Goal: Task Accomplishment & Management: Use online tool/utility

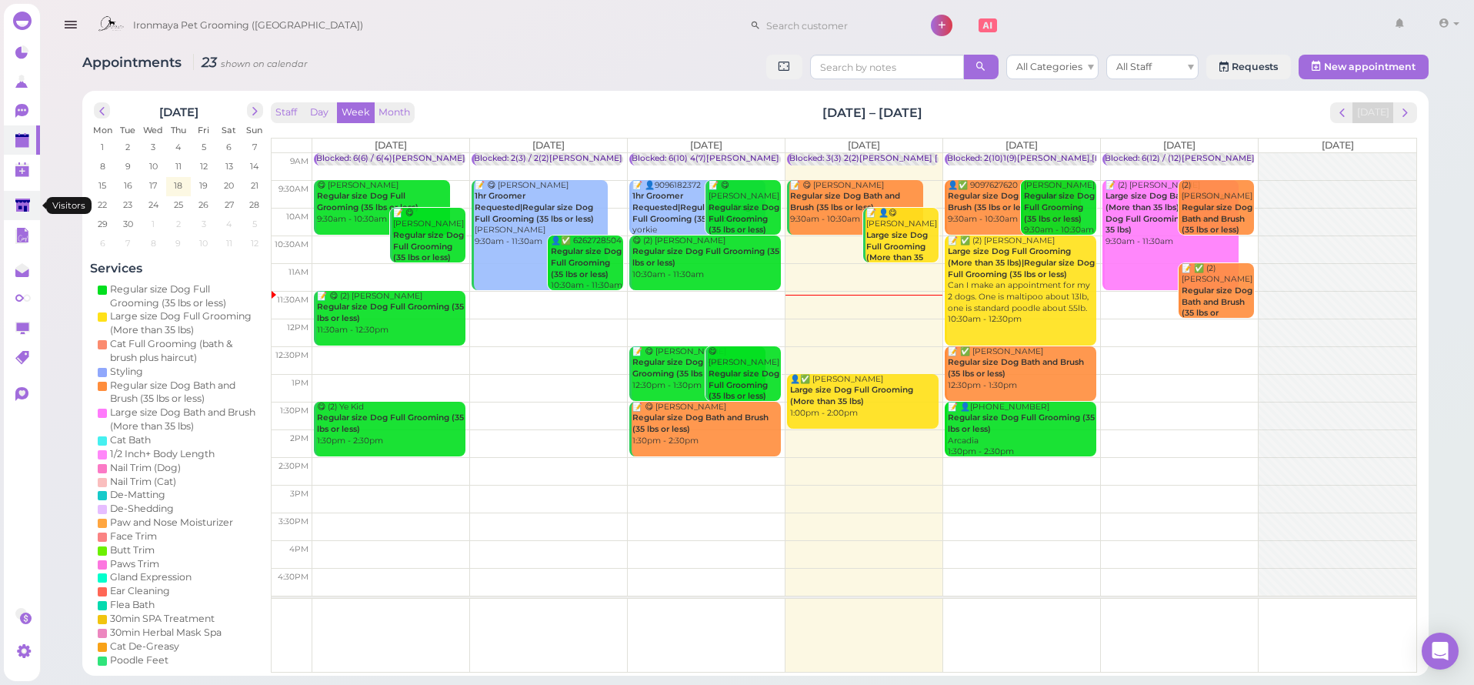
click at [18, 209] on polygon at bounding box center [22, 205] width 15 height 13
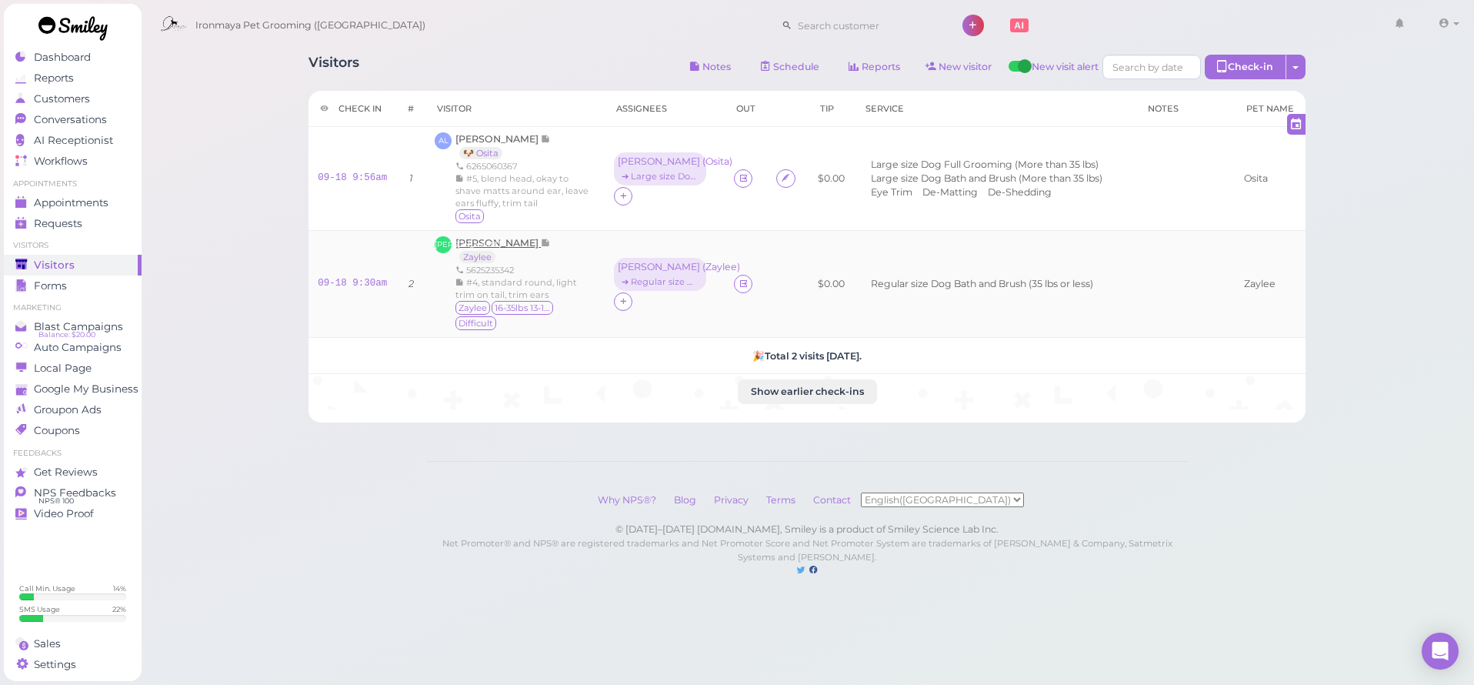
click at [499, 242] on span "[PERSON_NAME]" at bounding box center [498, 243] width 85 height 12
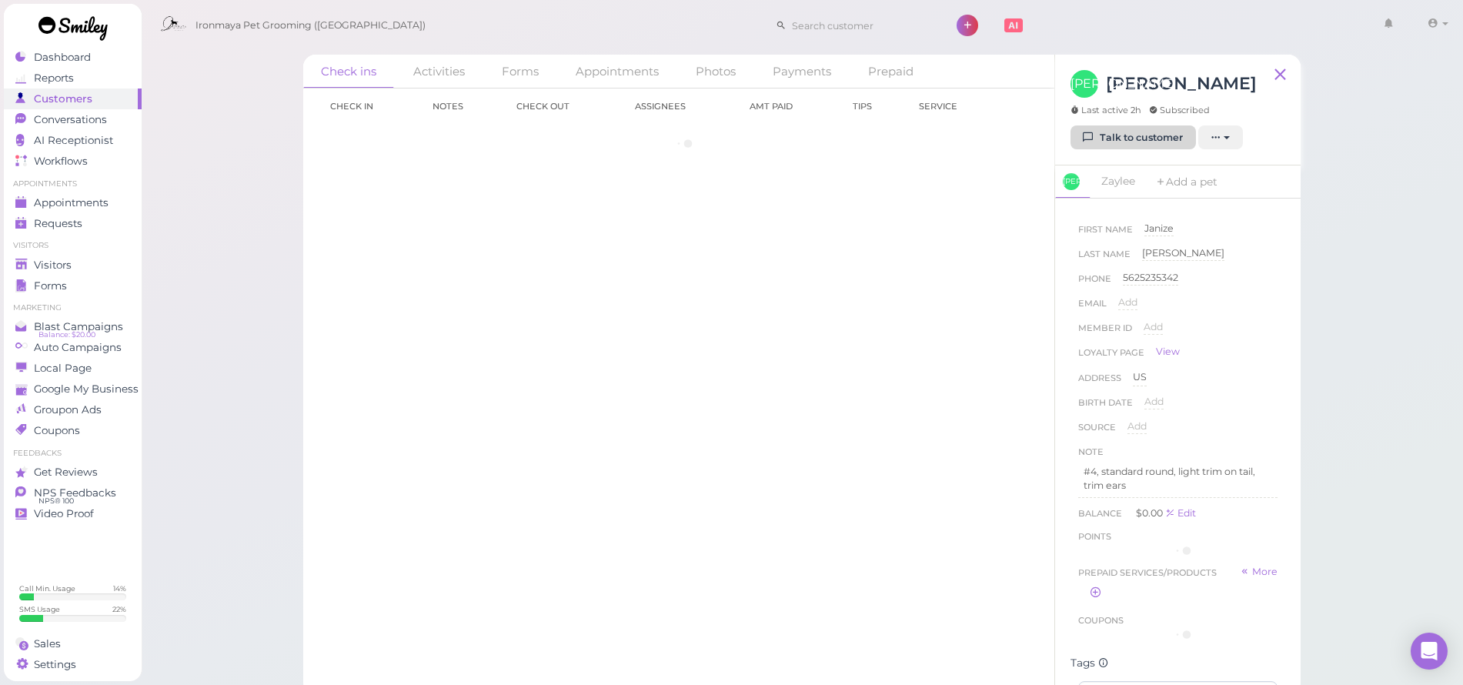
click at [1155, 149] on link "Talk to customer" at bounding box center [1132, 137] width 125 height 25
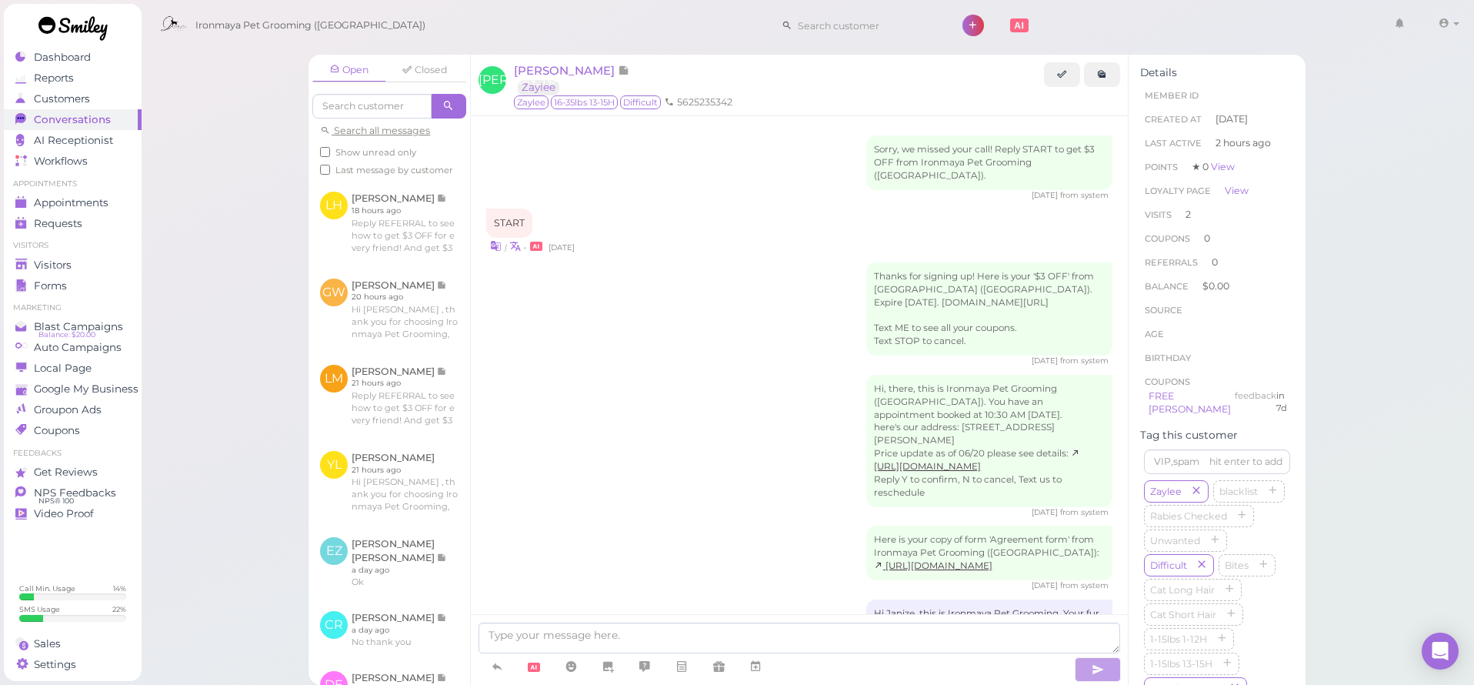
scroll to position [1748, 0]
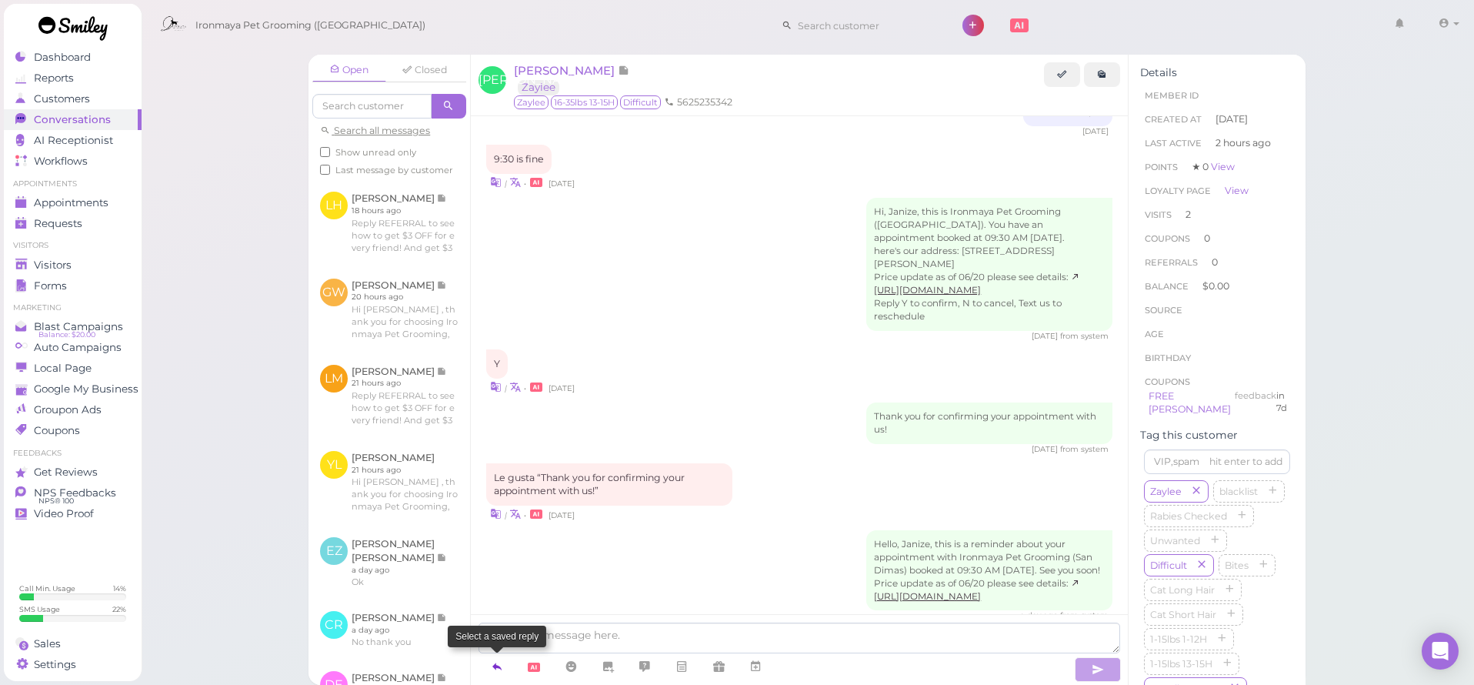
click at [490, 664] on link at bounding box center [497, 666] width 37 height 27
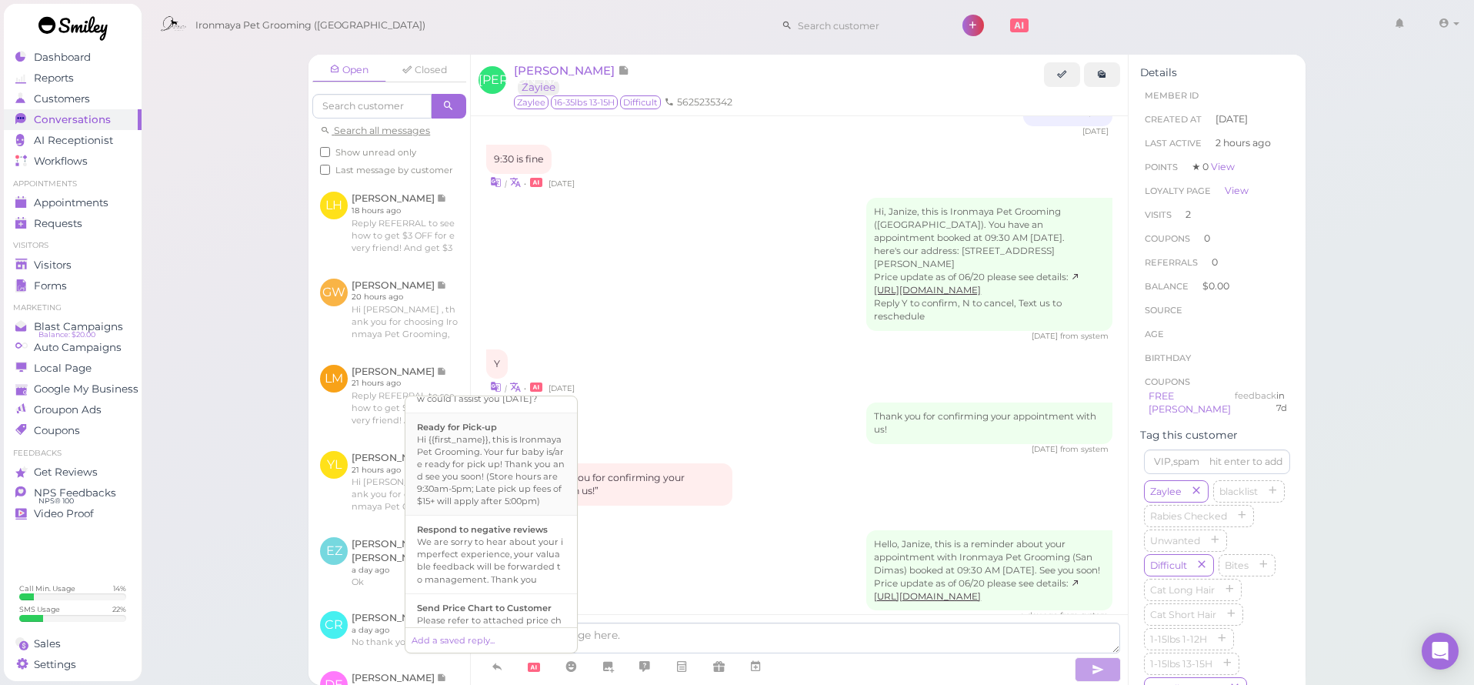
scroll to position [448, 0]
click at [536, 503] on div "Hi {{first_name}}, this is Ironmaya Pet Grooming. Your fur baby is/are ready fo…" at bounding box center [491, 473] width 149 height 74
type textarea "Hi {{first_name}}, this is Ironmaya Pet Grooming. Your fur baby is/are ready fo…"
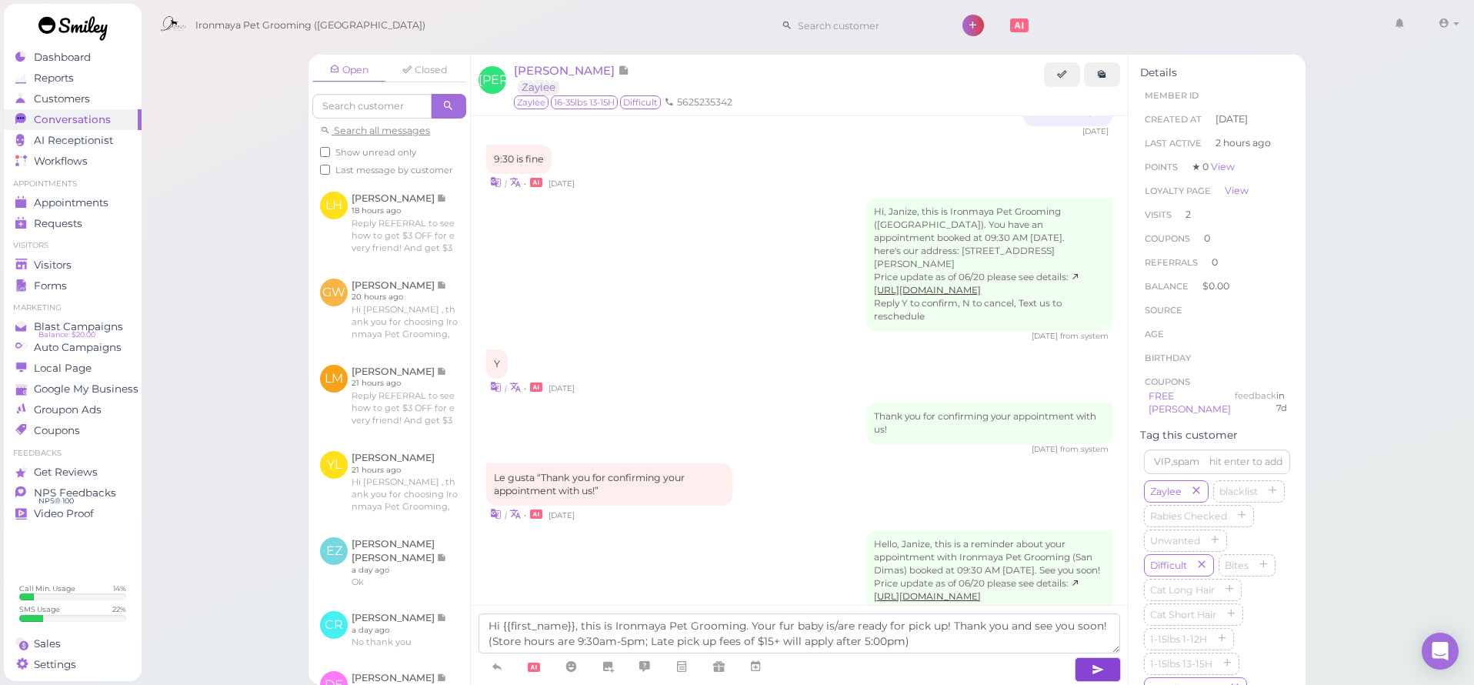
click at [1100, 674] on icon "button" at bounding box center [1098, 669] width 12 height 15
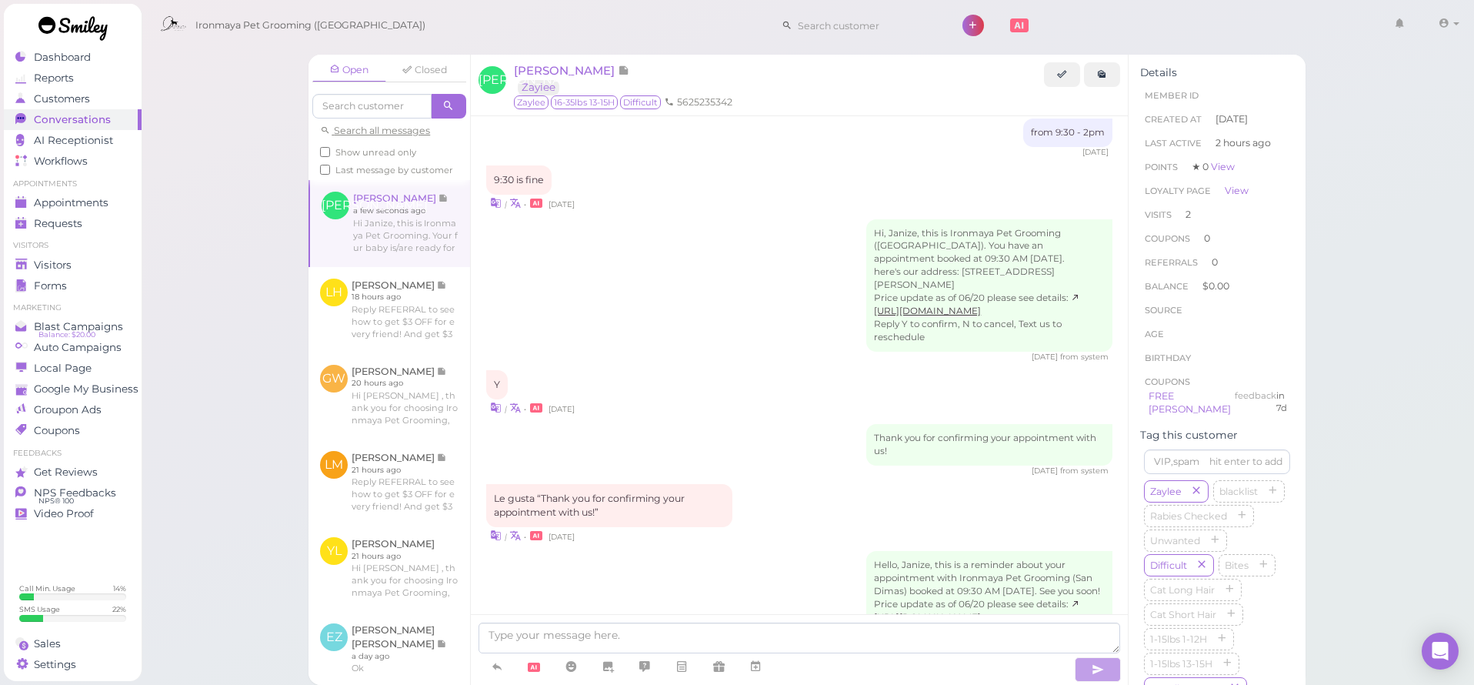
scroll to position [1841, 0]
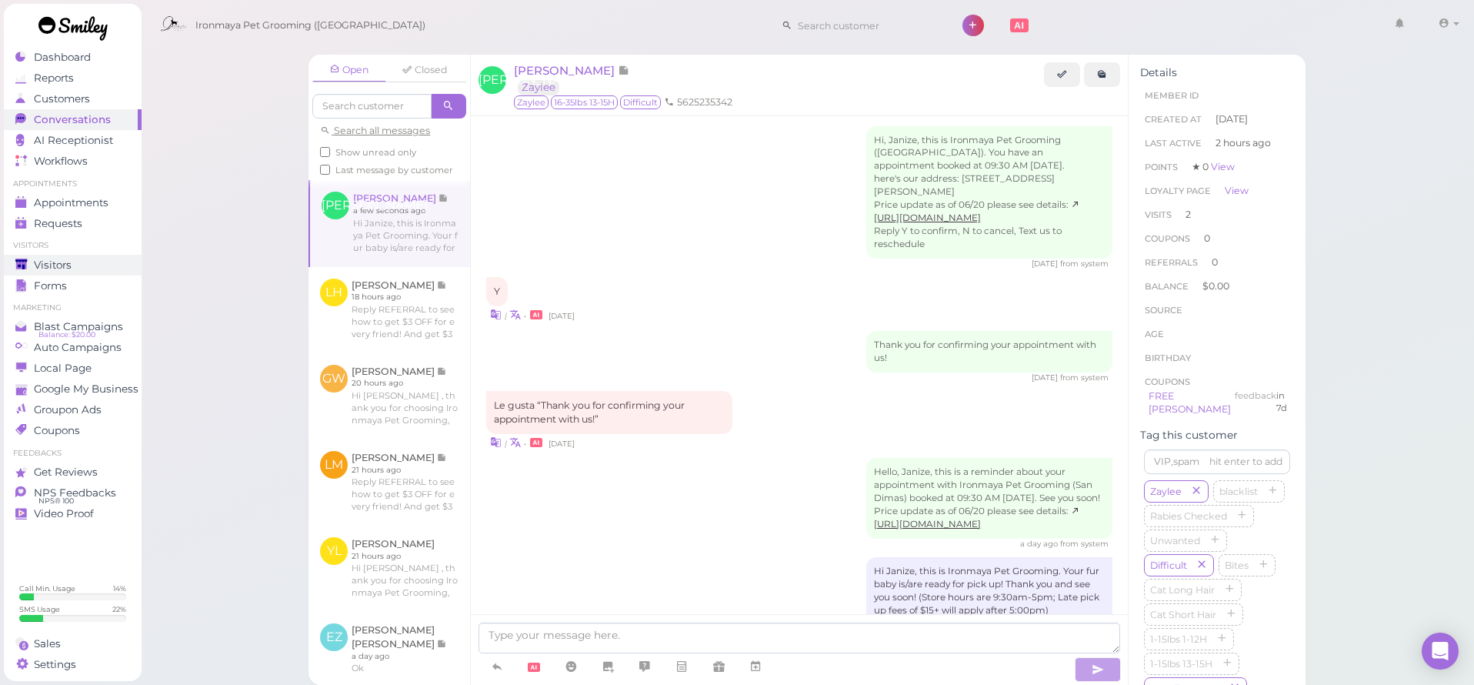
click at [78, 266] on div "Visitors" at bounding box center [70, 265] width 111 height 13
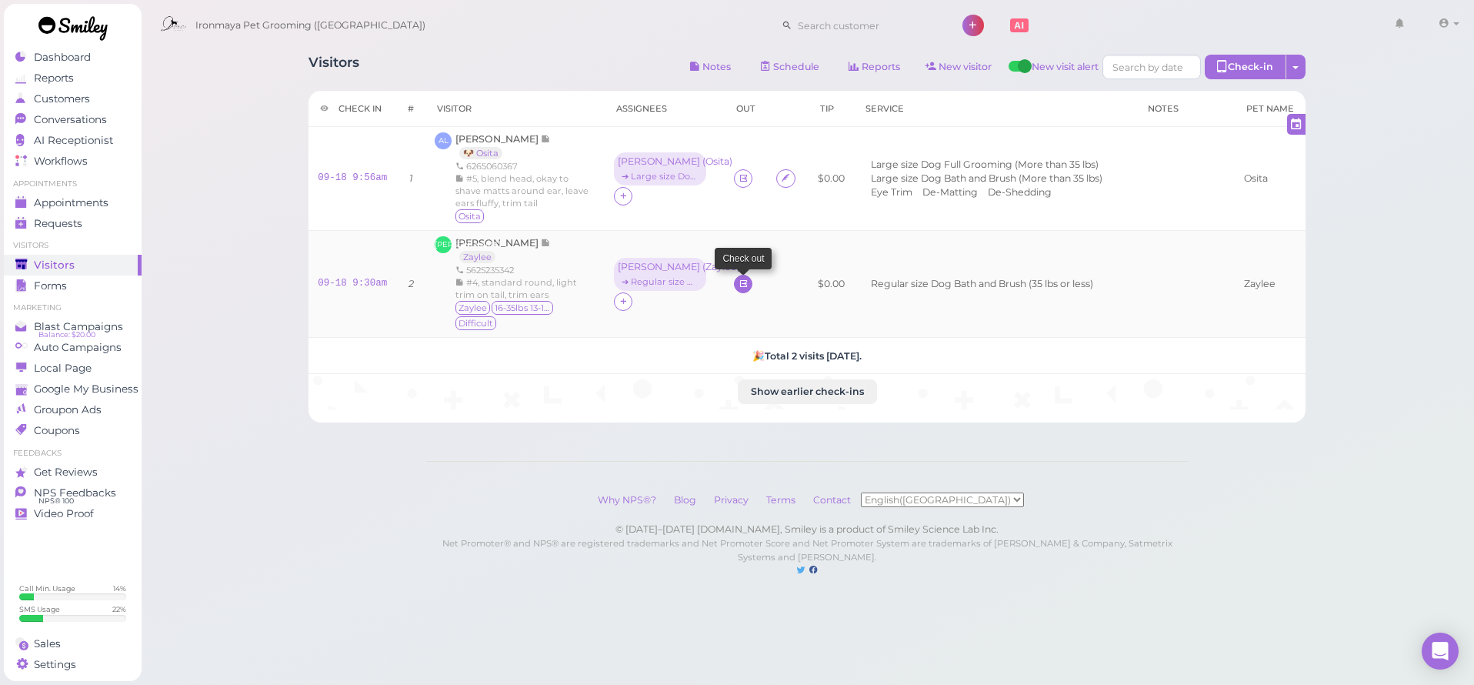
click at [734, 282] on link at bounding box center [743, 284] width 18 height 18
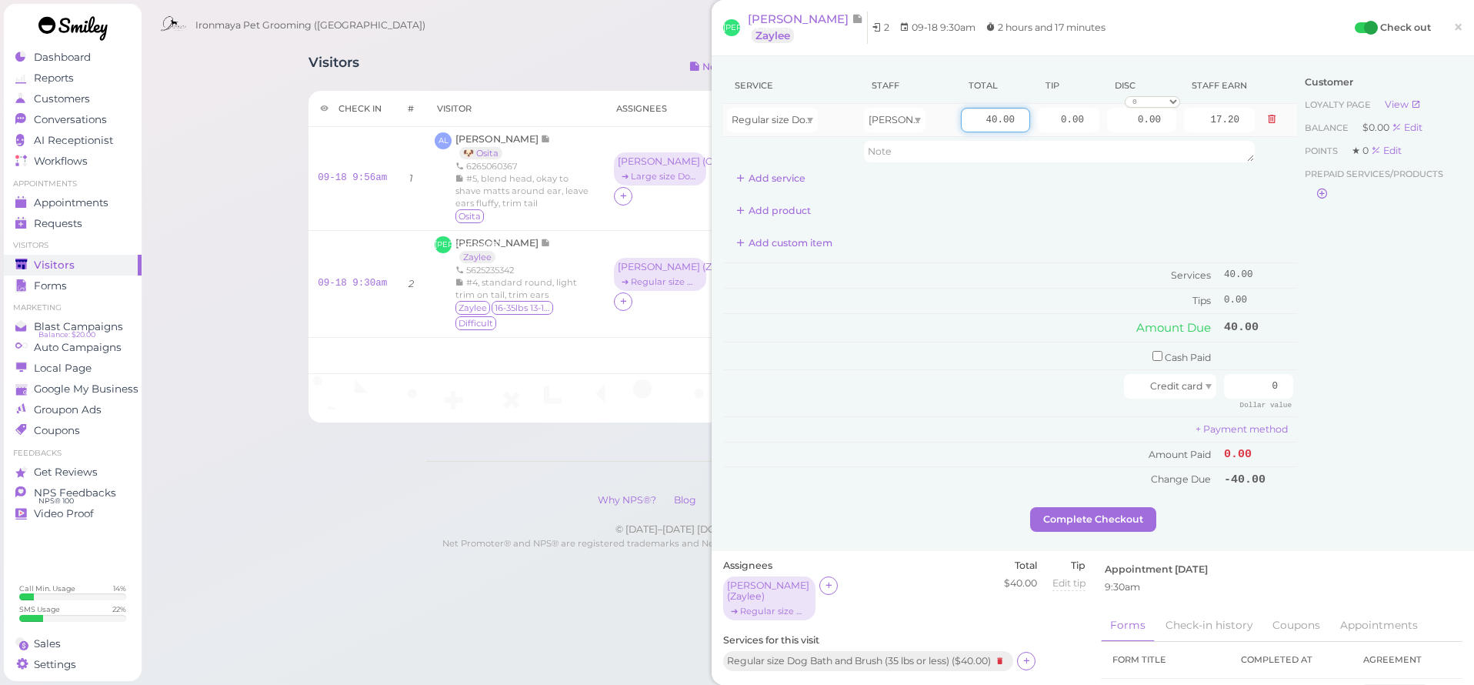
click at [982, 125] on input "40.00" at bounding box center [995, 120] width 69 height 25
click at [980, 124] on input "40.00" at bounding box center [995, 120] width 69 height 25
type input "55"
type input "23.65"
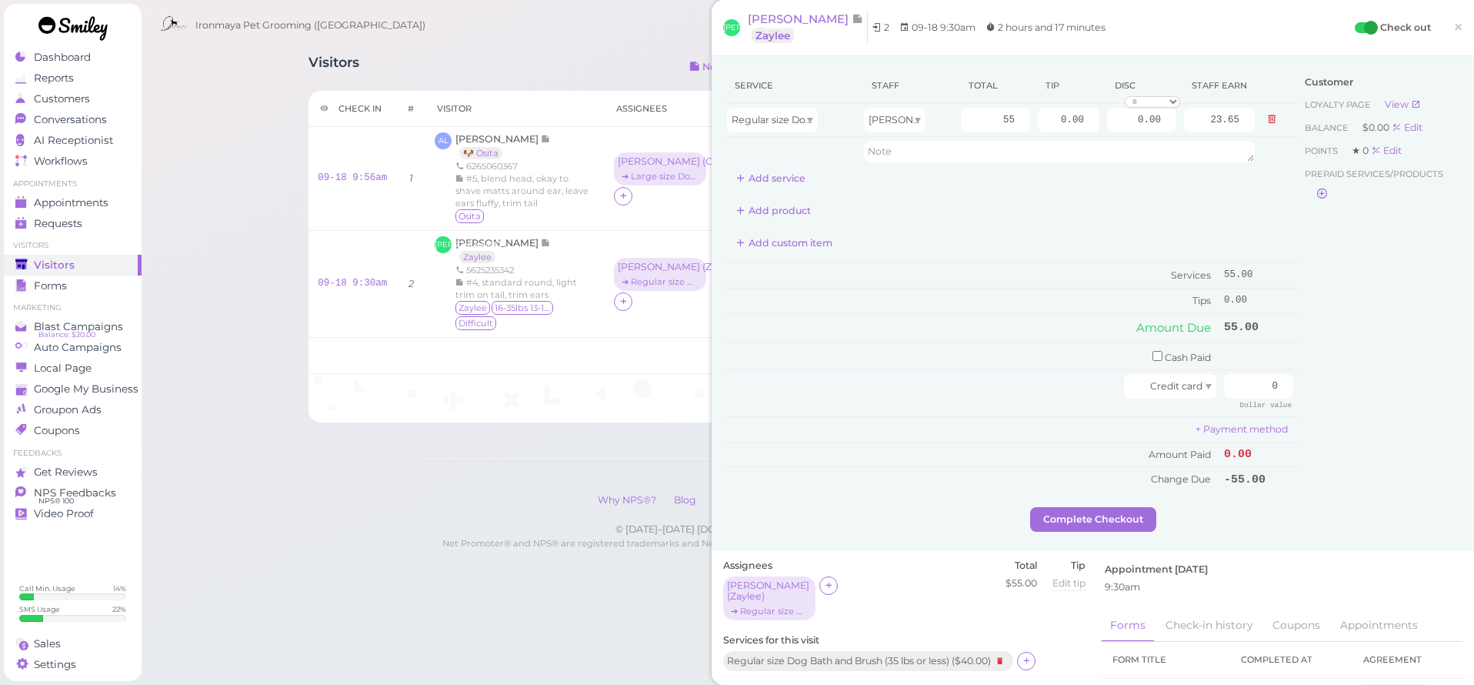
click at [1404, 323] on div "Customer Loyalty page View Balance $0.00 Edit Points ★ 0 Edit Prepaid services/…" at bounding box center [1379, 287] width 165 height 439
click at [1032, 655] on icon at bounding box center [1027, 661] width 10 height 12
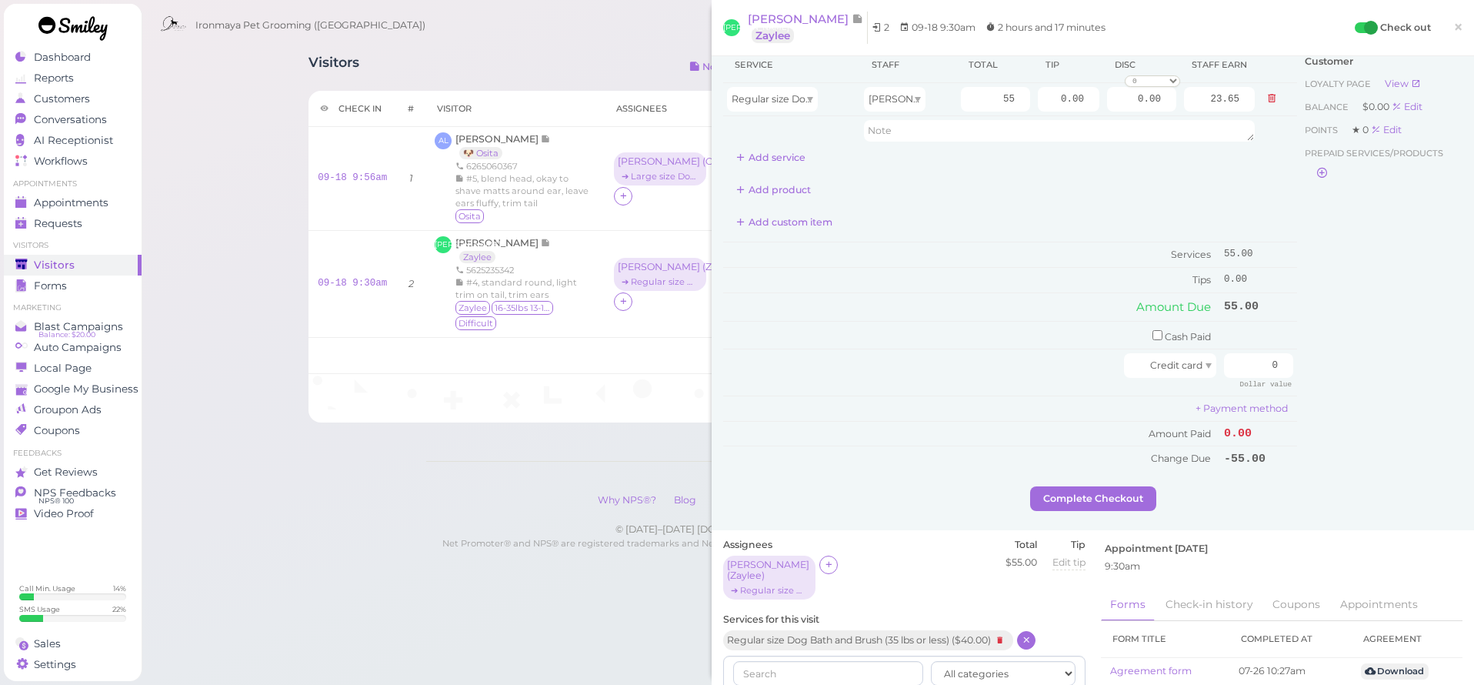
scroll to position [135, 0]
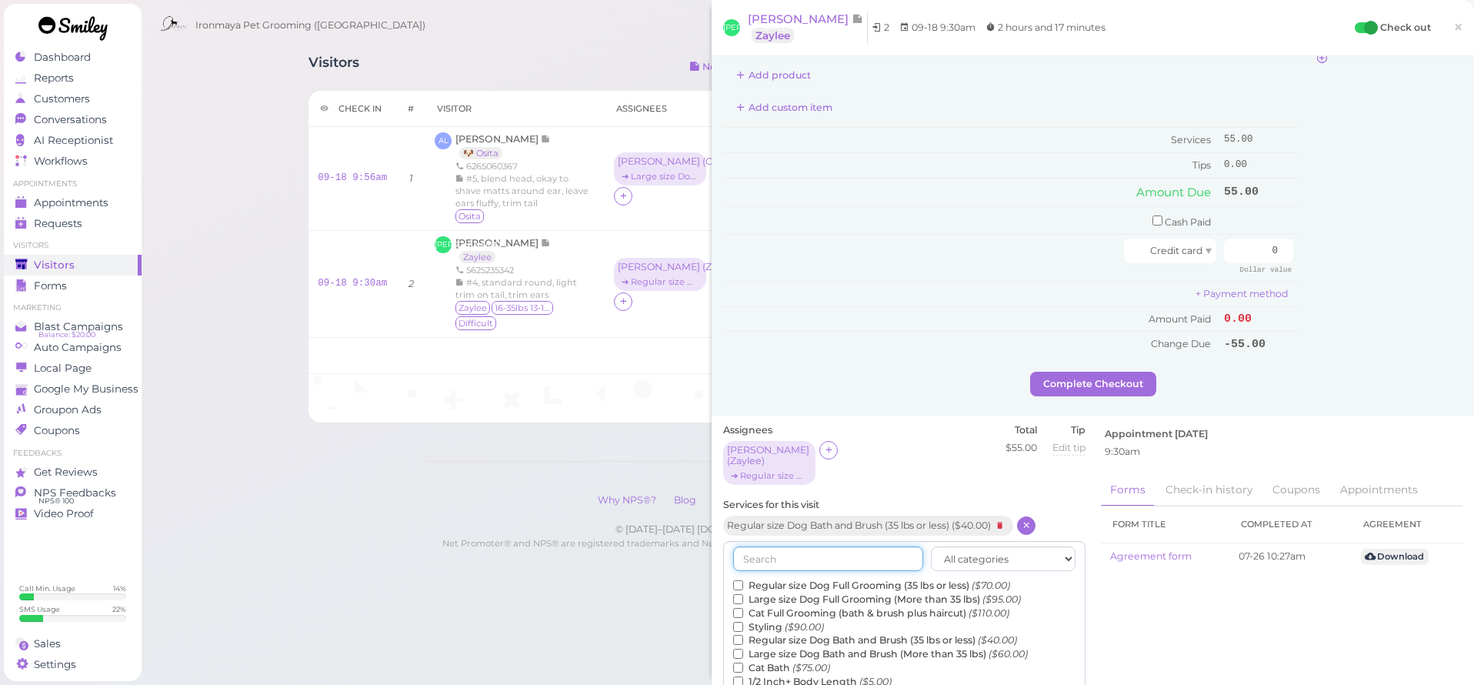
click at [868, 546] on input "text" at bounding box center [828, 558] width 190 height 25
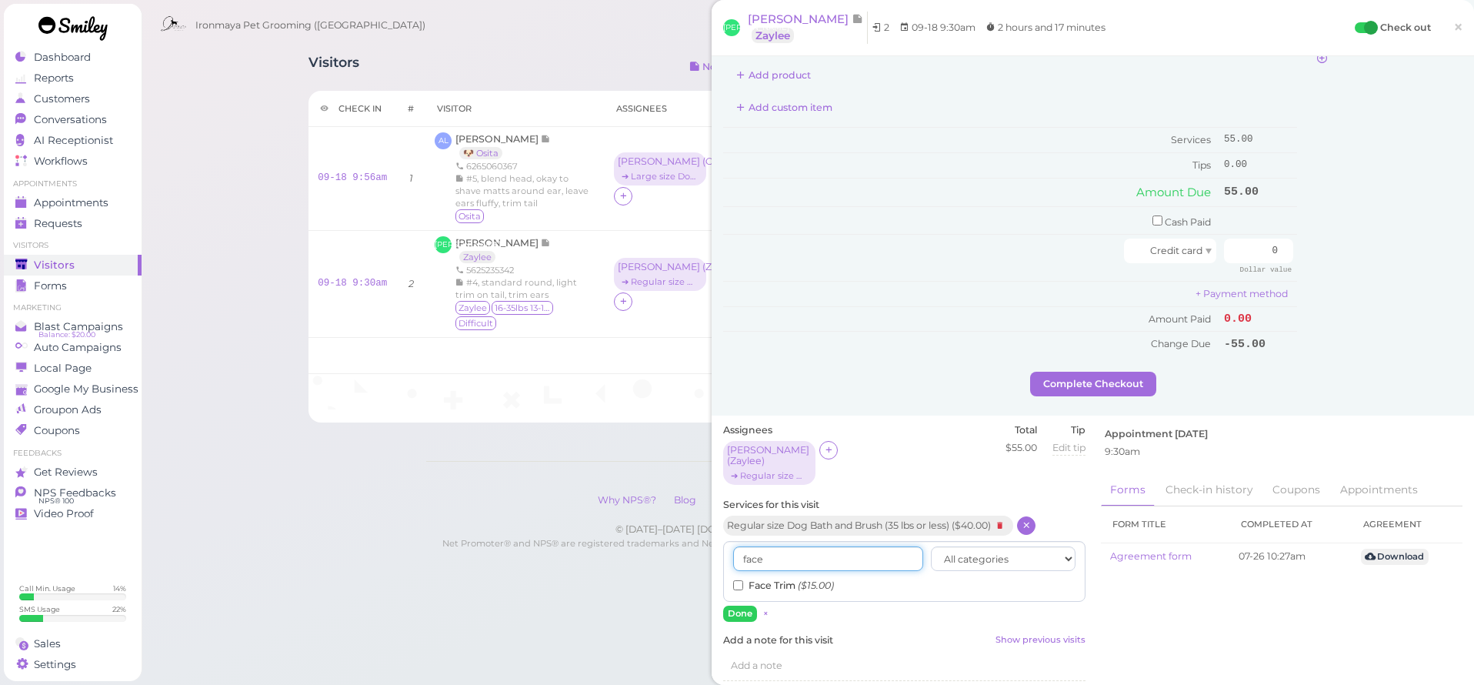
type input "face"
click at [777, 579] on label "Face Trim ($15.00)" at bounding box center [783, 586] width 101 height 14
click at [743, 580] on input "Face Trim ($15.00)" at bounding box center [738, 585] width 10 height 10
click at [736, 606] on button "Done" at bounding box center [740, 614] width 34 height 16
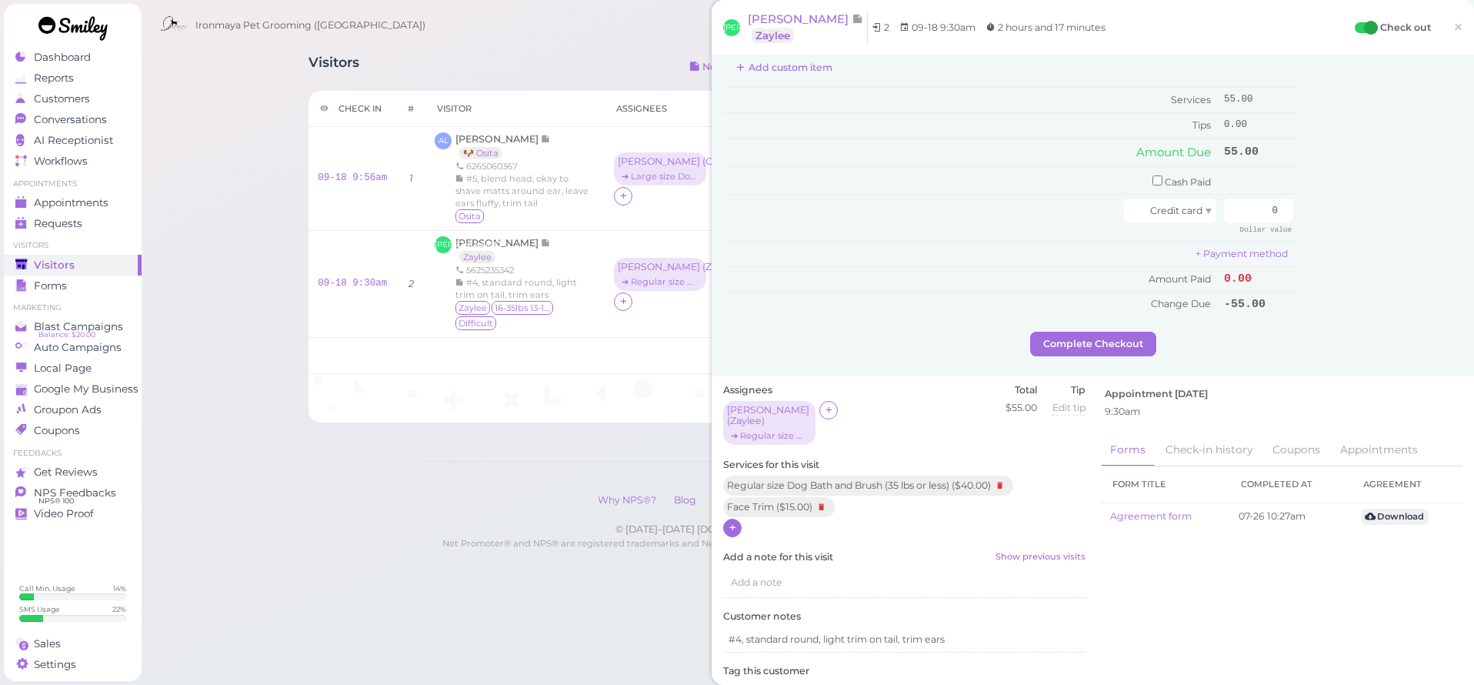
scroll to position [0, 0]
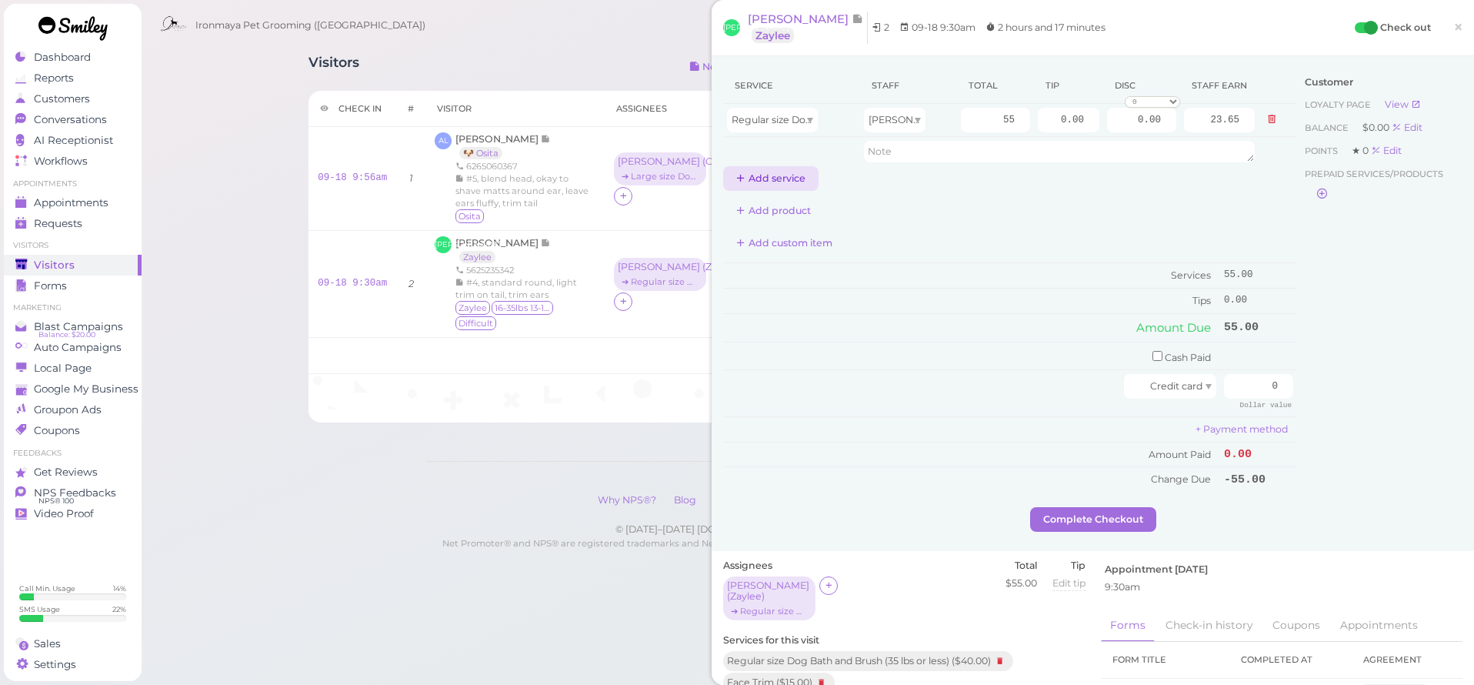
click at [783, 169] on button "Add service" at bounding box center [770, 178] width 95 height 25
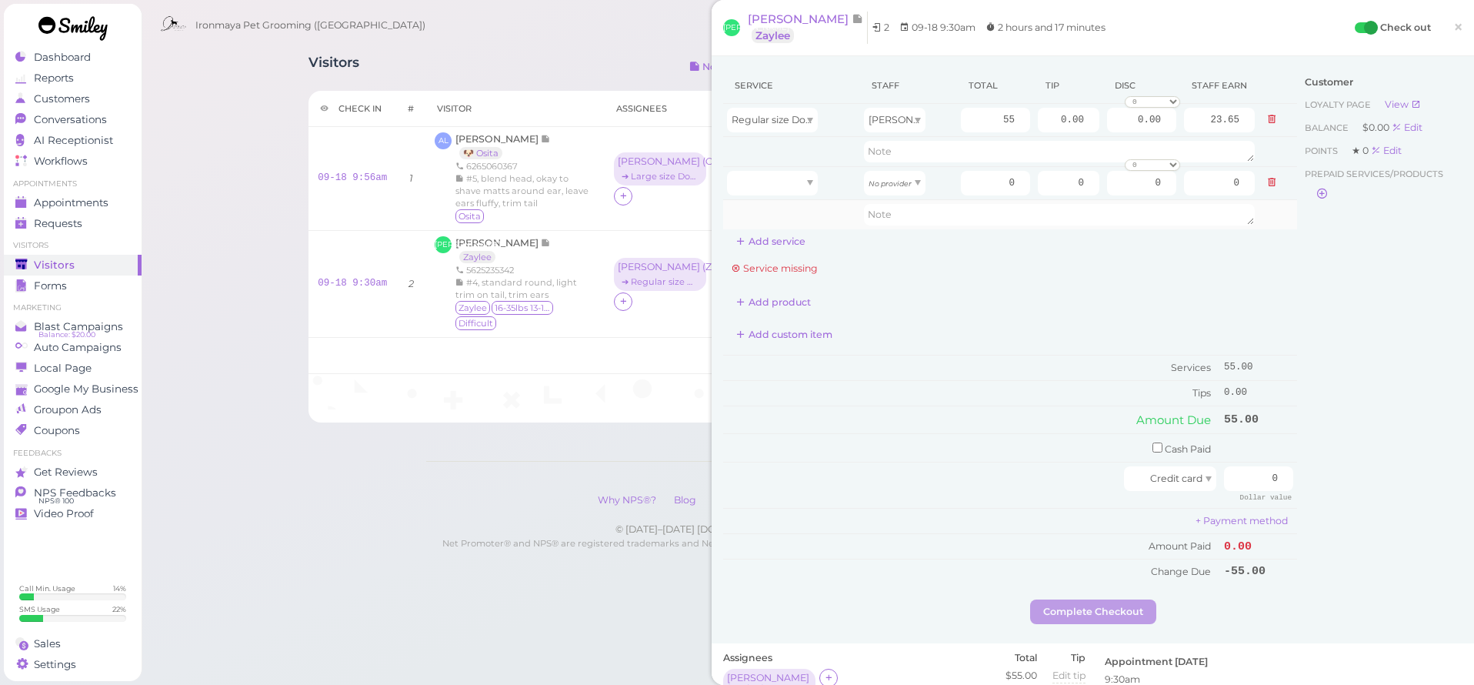
click at [795, 208] on td at bounding box center [791, 213] width 137 height 29
click at [793, 191] on div at bounding box center [772, 183] width 91 height 25
type input "15.00"
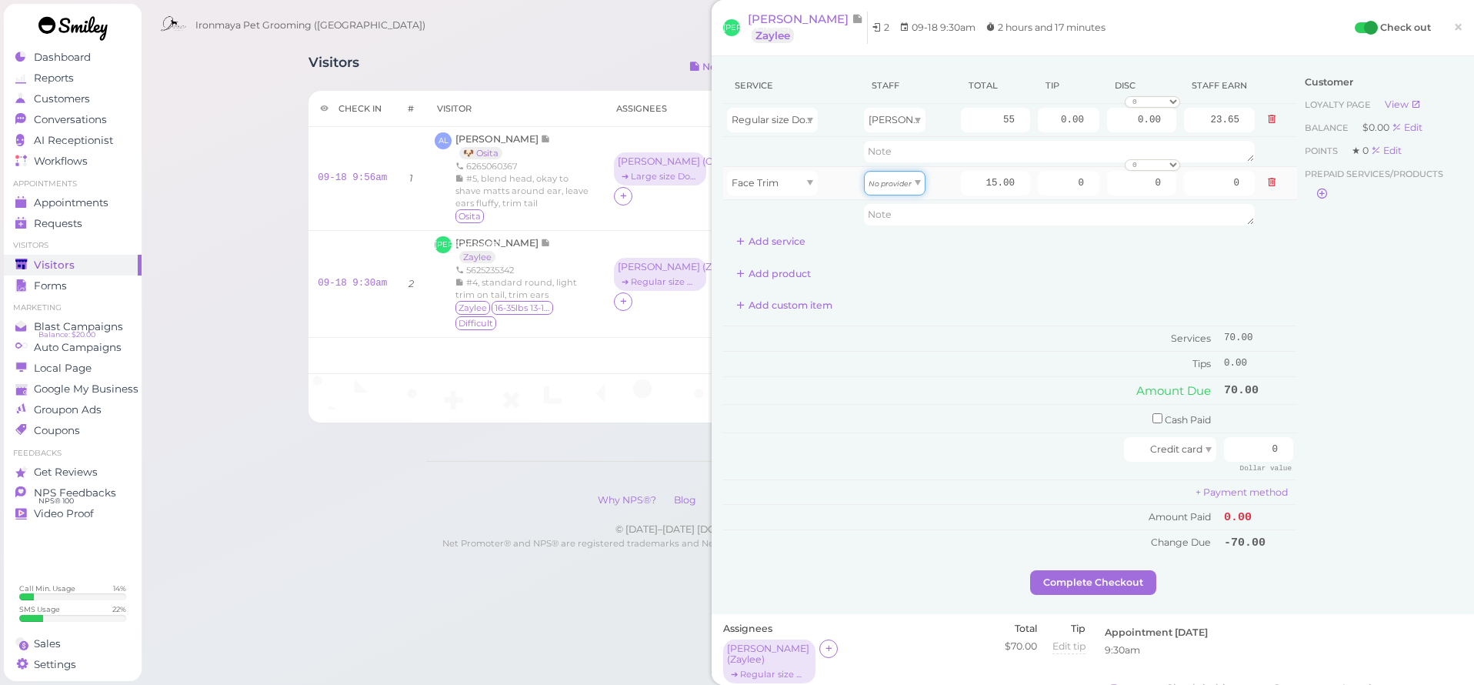
click at [893, 189] on div "No provider" at bounding box center [895, 183] width 62 height 25
drag, startPoint x: 891, startPoint y: 222, endPoint x: 954, endPoint y: 218, distance: 63.3
type input "6.45"
click at [1244, 444] on input "0" at bounding box center [1258, 449] width 69 height 25
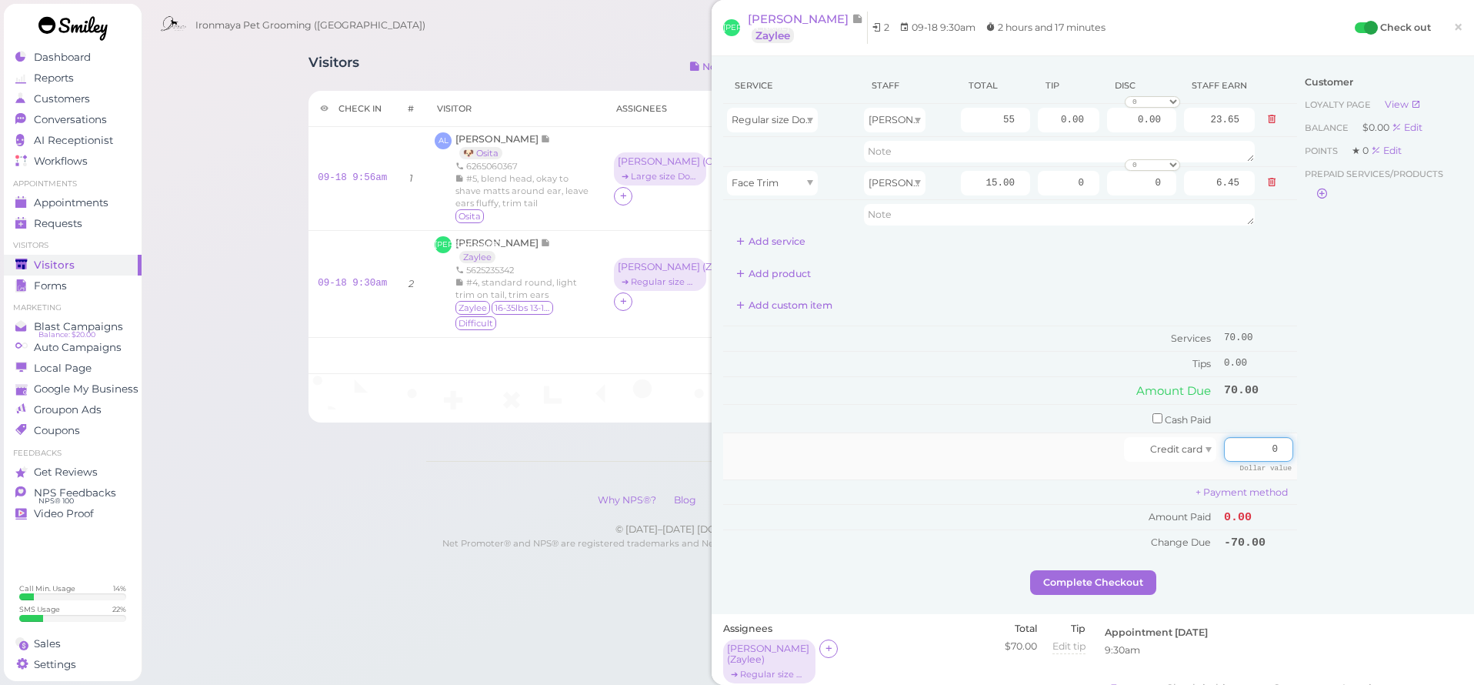
click at [1245, 443] on input "0" at bounding box center [1258, 449] width 69 height 25
type input "70"
click at [1393, 464] on div "Customer Loyalty page View Balance $0.00 Edit Points ★ 0 Edit Prepaid services/…" at bounding box center [1379, 319] width 165 height 503
click at [1130, 578] on button "Complete Checkout" at bounding box center [1093, 582] width 126 height 25
